Goal: Information Seeking & Learning: Learn about a topic

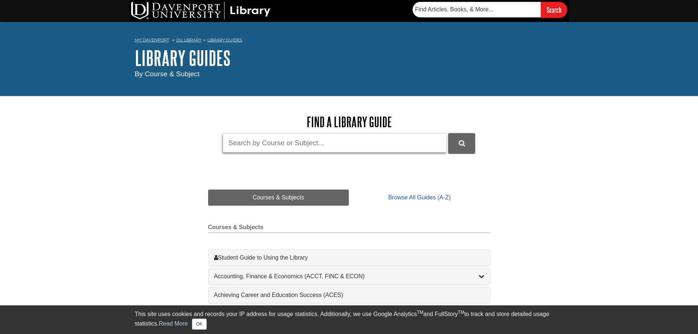
click at [280, 142] on input "Guide Search Terms" at bounding box center [335, 142] width 224 height 19
type input "aces 100"
click at [448, 133] on button "DU Library Guides Search" at bounding box center [461, 143] width 27 height 20
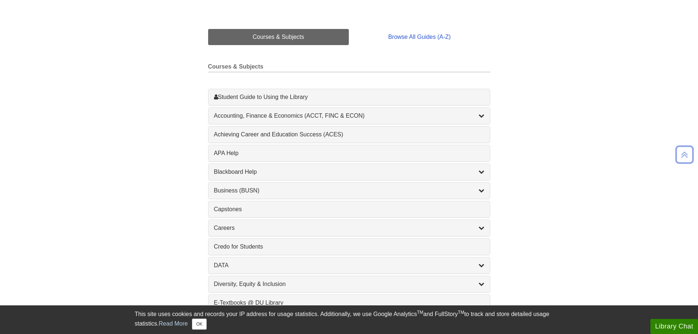
scroll to position [182, 0]
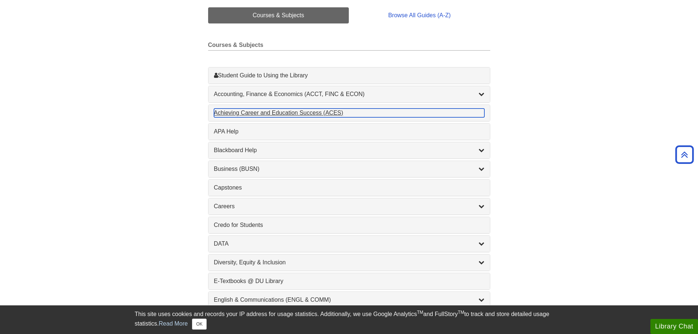
click at [289, 112] on div "Achieving Career and Education Success (ACES) , 1 guides" at bounding box center [349, 112] width 270 height 9
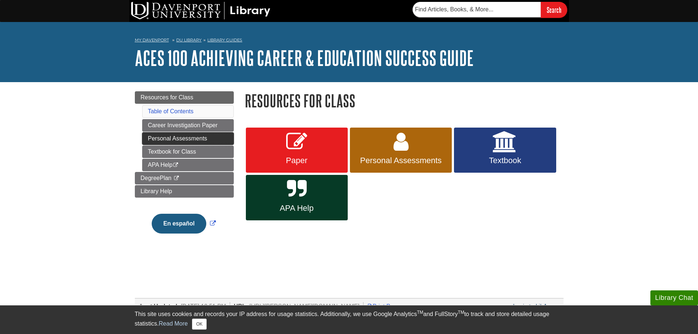
click at [187, 139] on link "Personal Assessments" at bounding box center [188, 138] width 92 height 12
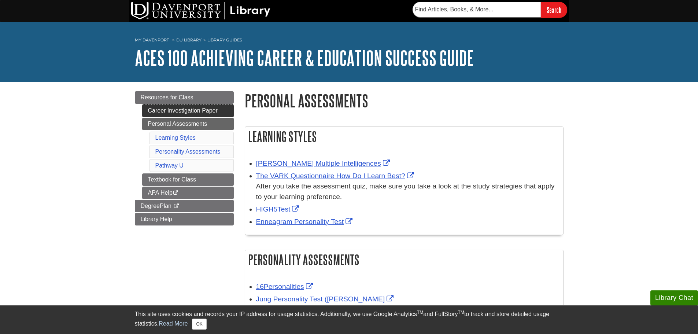
click at [186, 112] on link "Career Investigation Paper" at bounding box center [188, 110] width 92 height 12
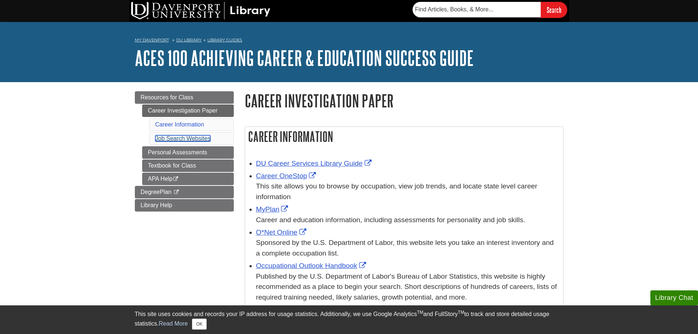
click at [194, 137] on link "Job Search Websites" at bounding box center [182, 138] width 55 height 6
